Goal: Use online tool/utility: Utilize a website feature to perform a specific function

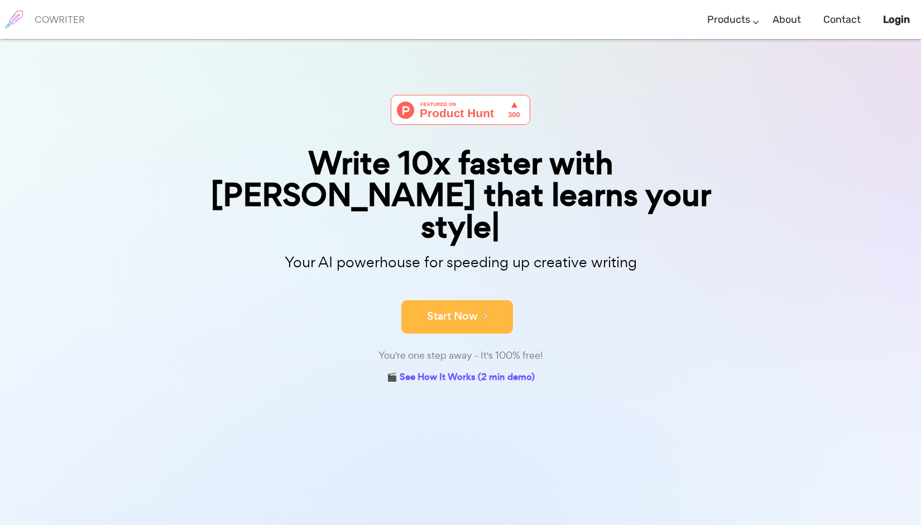
click at [487, 309] on icon at bounding box center [483, 315] width 10 height 12
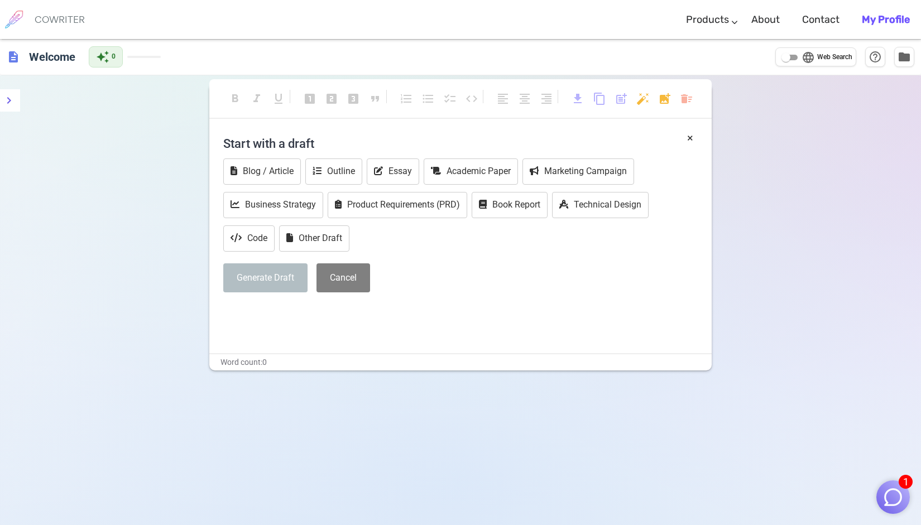
click at [324, 146] on h4 "Start with a draft" at bounding box center [460, 143] width 474 height 27
click at [329, 323] on div "× Start with a draft Blog / Article Outline Essay Academic Paper Marketing Camp…" at bounding box center [460, 241] width 502 height 223
click at [444, 243] on div "Blog / Article Outline Essay Academic Paper Marketing Campaign Business Strateg…" at bounding box center [460, 205] width 474 height 95
click at [328, 241] on button "Other Draft" at bounding box center [314, 238] width 70 height 26
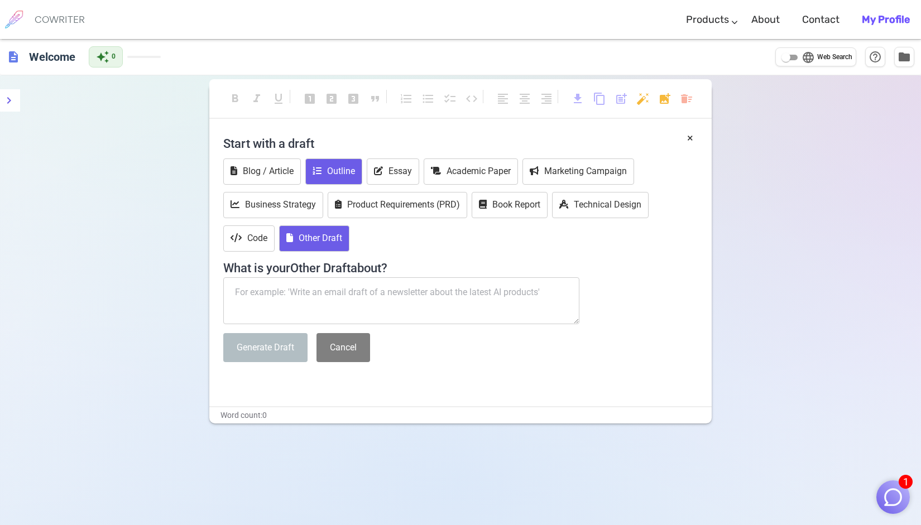
click at [355, 172] on button "Outline" at bounding box center [333, 171] width 57 height 26
click at [281, 295] on textarea at bounding box center [401, 300] width 356 height 47
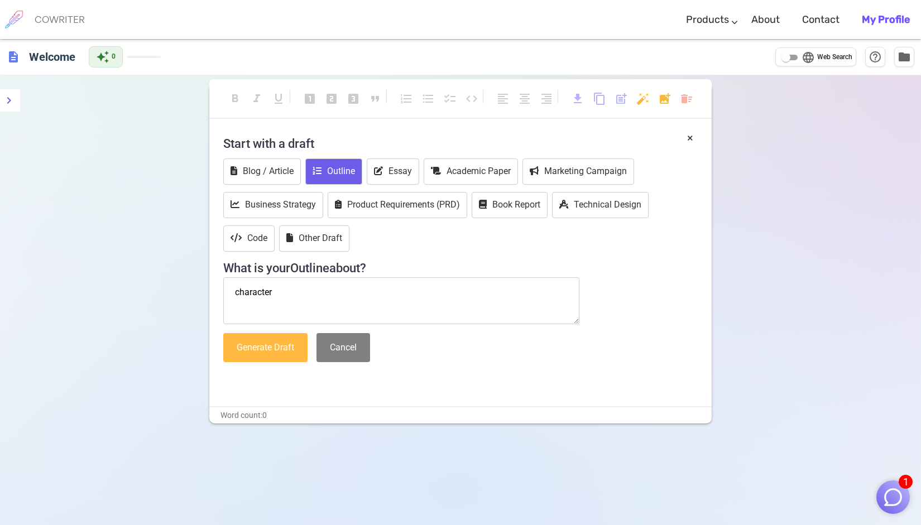
type textarea "character"
click at [262, 345] on button "Generate Draft" at bounding box center [265, 348] width 84 height 30
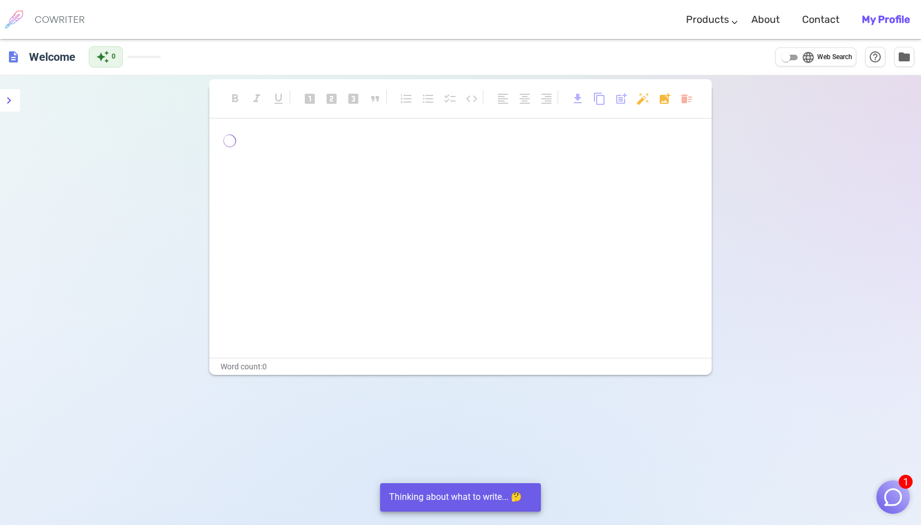
click at [374, 170] on div "﻿ ﻿ ﻿" at bounding box center [460, 245] width 502 height 223
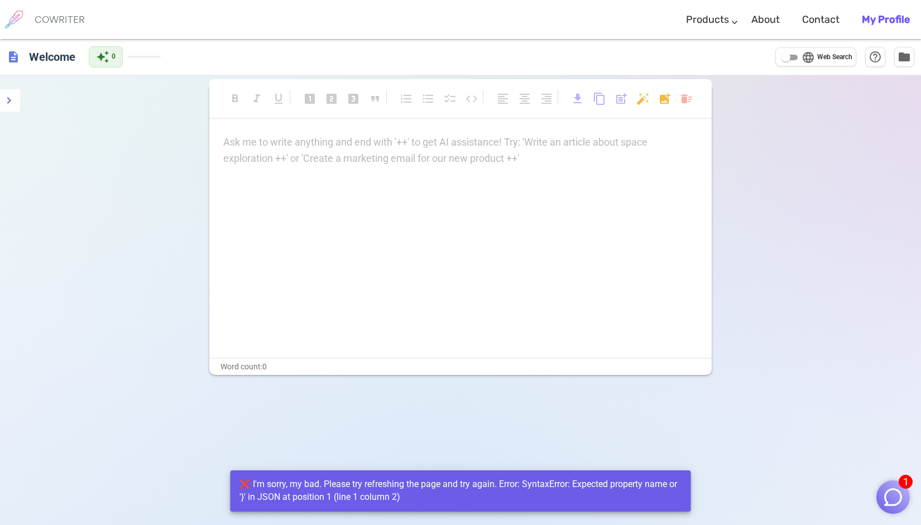
click at [287, 154] on div "Ask me to write anything and end with '++' to get AI assistance! Try: 'Write an…" at bounding box center [460, 150] width 474 height 32
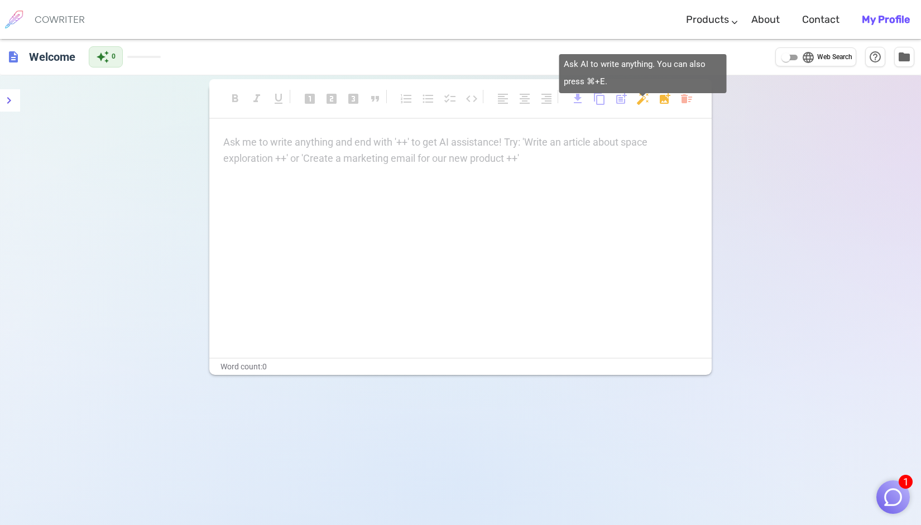
click at [643, 98] on body "1 COWRITER Products Writing Marketing Emails Images (soon) About Contact My Pro…" at bounding box center [460, 304] width 921 height 609
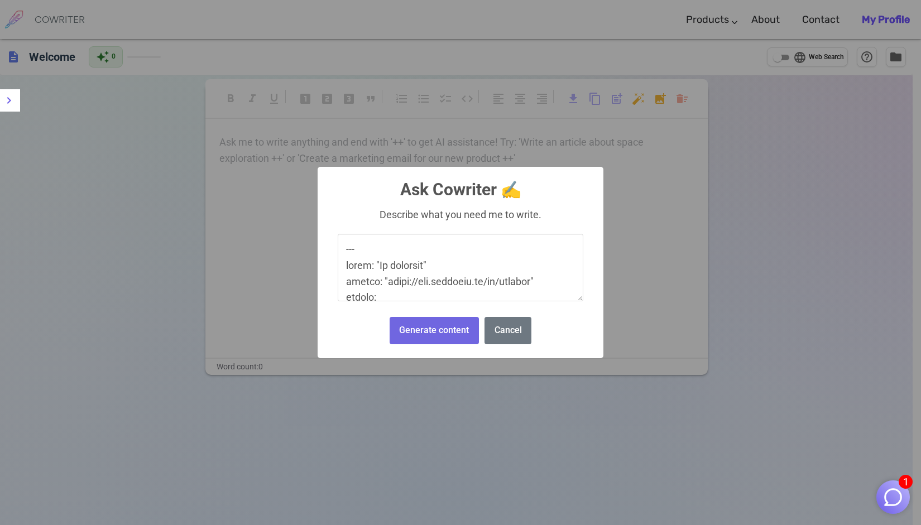
scroll to position [1594, 0]
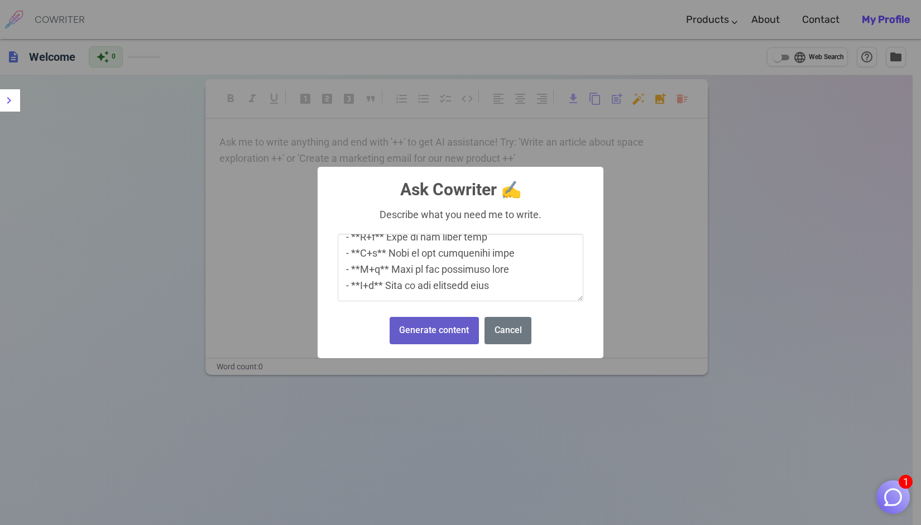
type textarea "--- lorem: "Ip dolorsit" ametco: "adipi://eli.seddoeiu.te/in/utlabor" etdolo: -…"
click at [447, 329] on button "Generate content" at bounding box center [433, 330] width 89 height 27
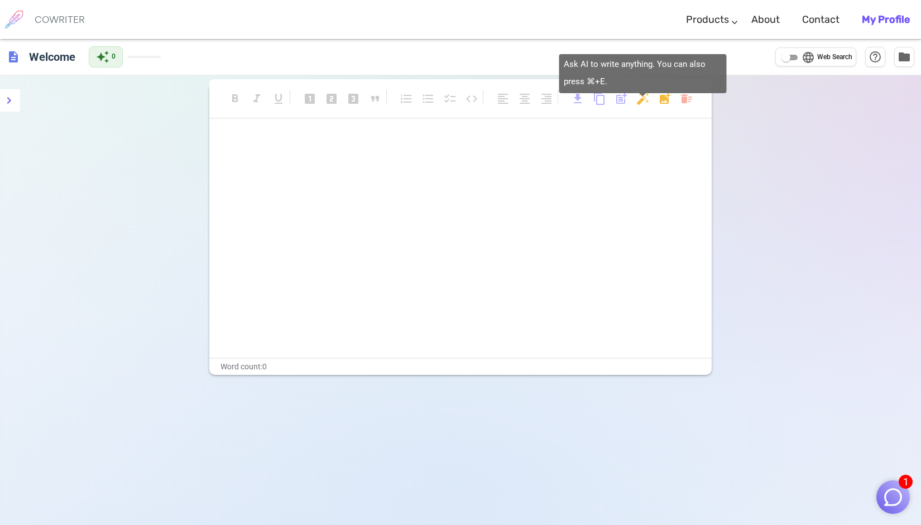
click at [641, 99] on body "1 COWRITER Products Writing Marketing Emails Images (soon) About Contact My Pro…" at bounding box center [460, 304] width 921 height 609
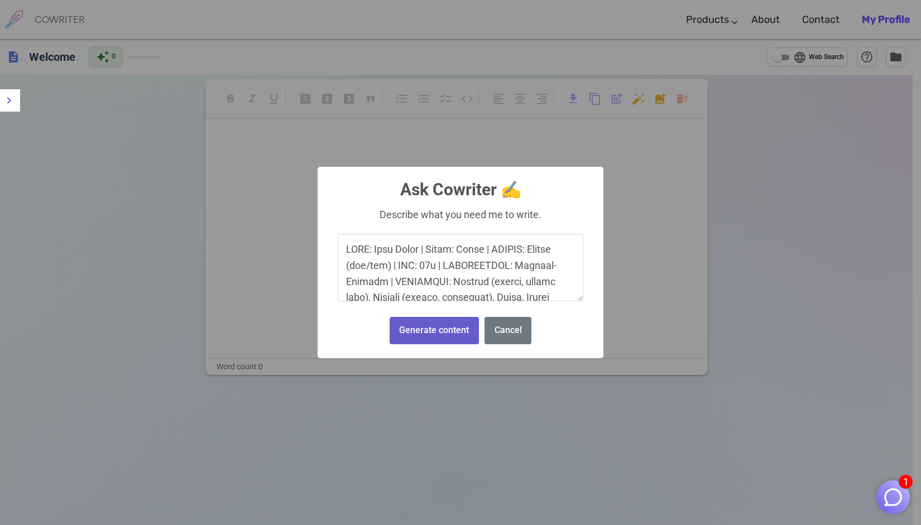
scroll to position [3296, 0]
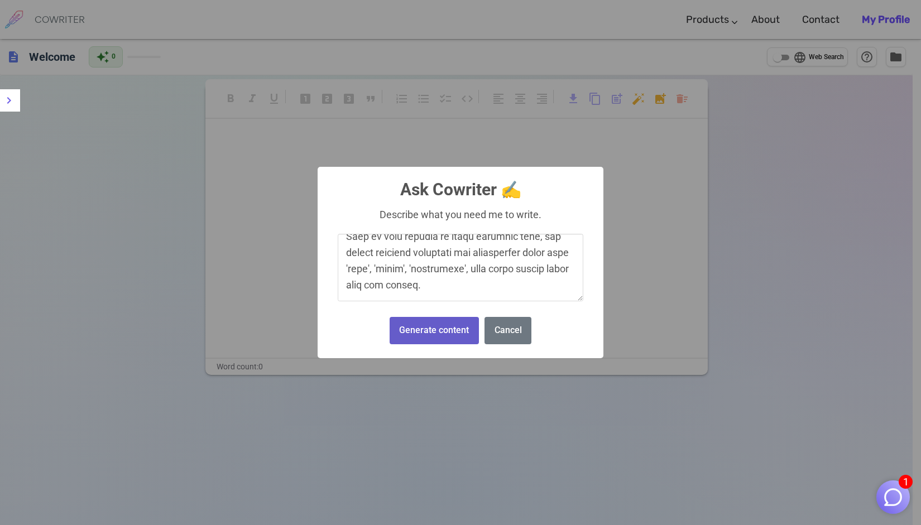
type textarea "NAME: [PERSON_NAME] | [PERSON_NAME]: [PERSON_NAME] | GENDER: [DEMOGRAPHIC_DATA]…"
click at [451, 333] on button "Generate content" at bounding box center [433, 330] width 89 height 27
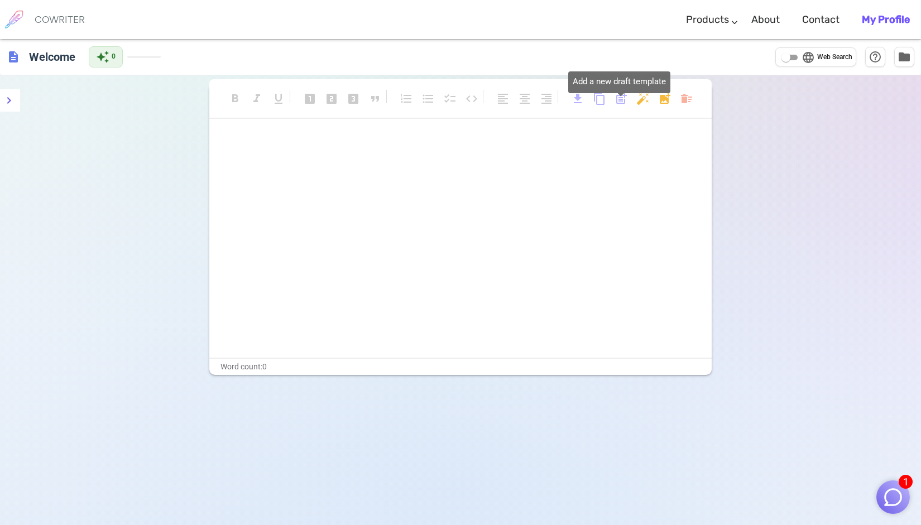
click at [616, 100] on span "post_add" at bounding box center [620, 98] width 13 height 13
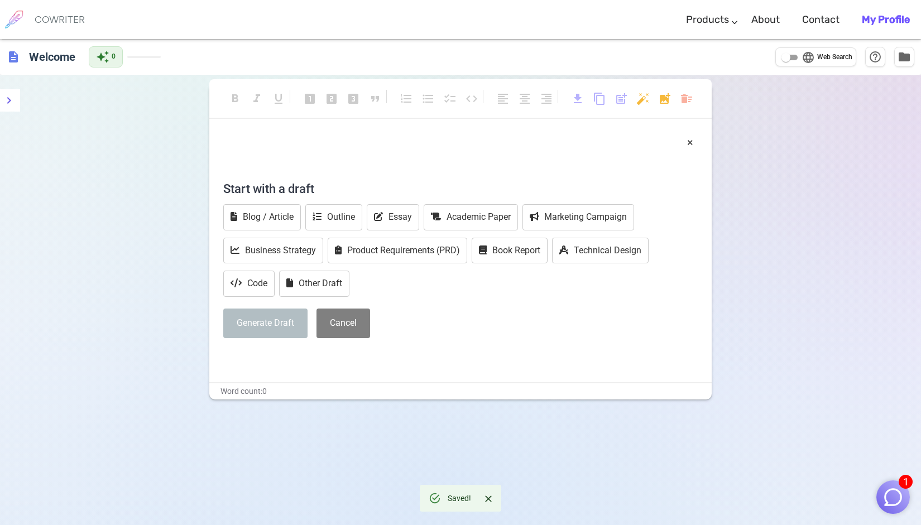
click at [293, 142] on p "﻿" at bounding box center [460, 142] width 474 height 16
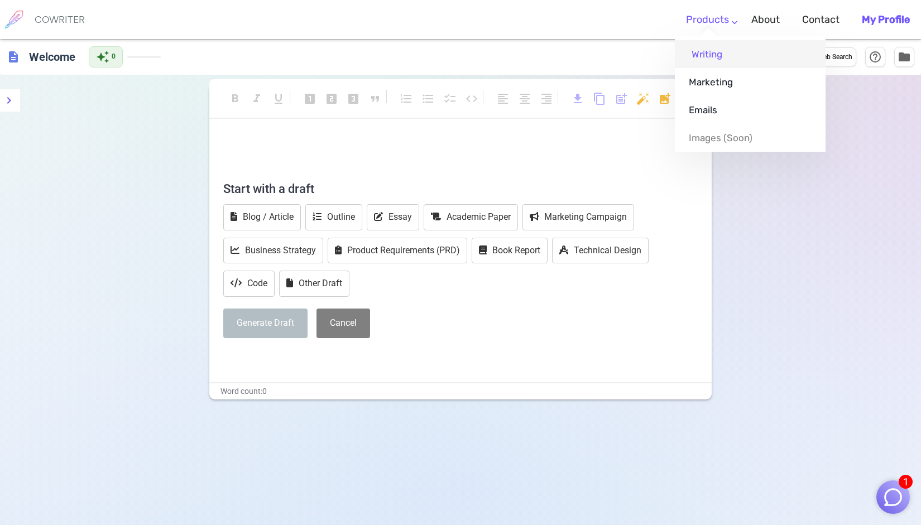
click at [710, 51] on link "Writing" at bounding box center [750, 54] width 151 height 28
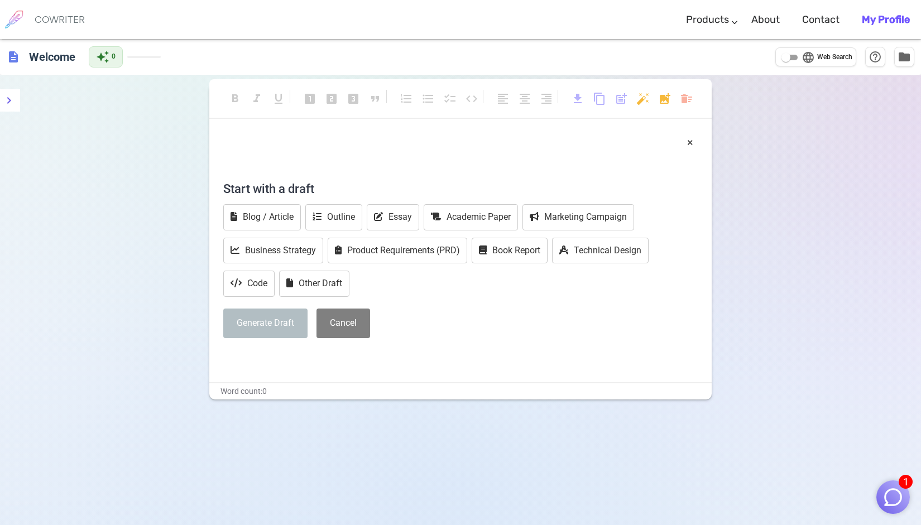
click at [52, 16] on h6 "COWRITER" at bounding box center [60, 20] width 50 height 10
